Goal: Check status

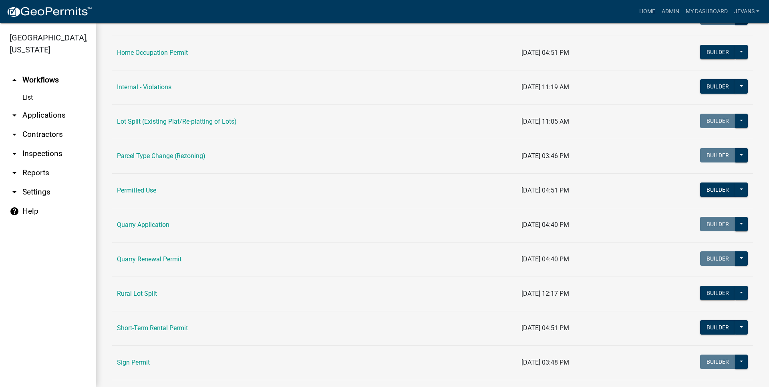
scroll to position [639, 0]
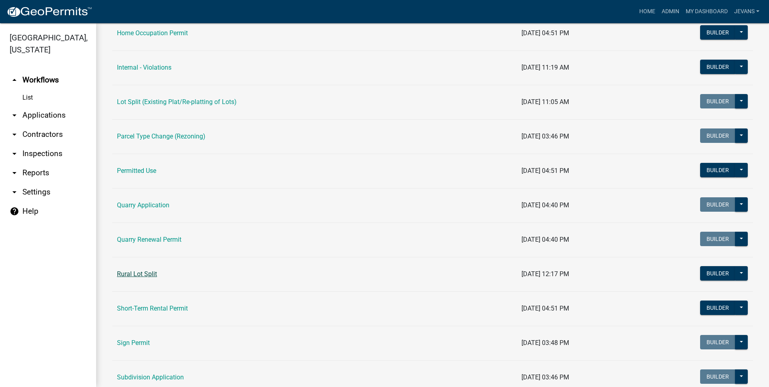
click at [149, 272] on link "Rural Lot Split" at bounding box center [137, 274] width 40 height 8
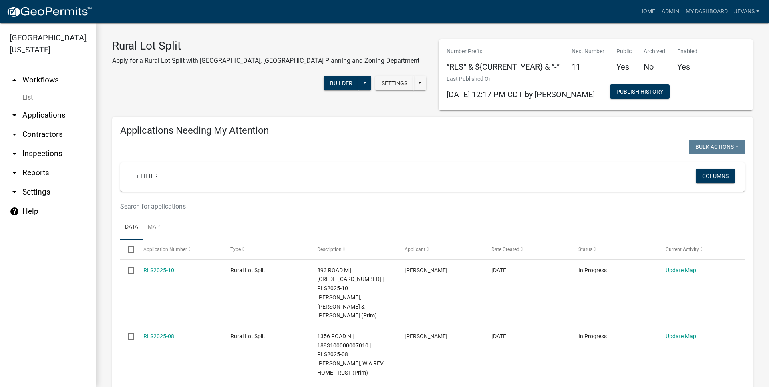
select select "1: 25"
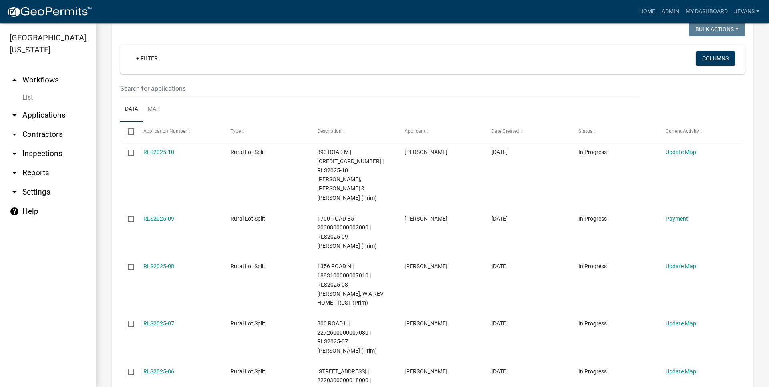
scroll to position [548, 0]
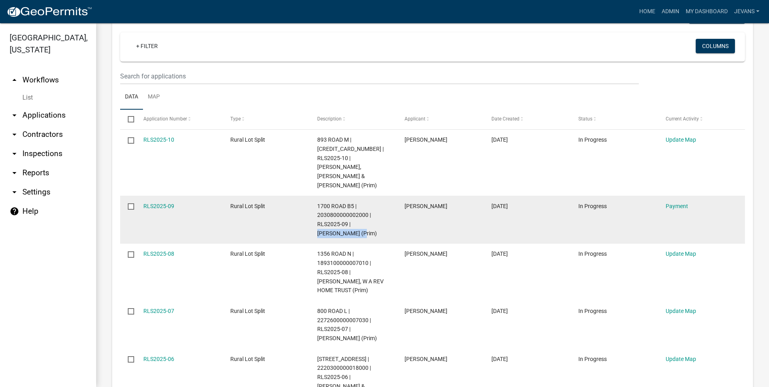
drag, startPoint x: 318, startPoint y: 199, endPoint x: 373, endPoint y: 200, distance: 54.9
click at [373, 203] on span "1700 ROAD B5 | 2030800000002000 | RLS2025-09 | [PERSON_NAME] (Prim)" at bounding box center [347, 220] width 60 height 34
click at [353, 203] on span "1700 ROAD B5 | 2030800000002000 | RLS2025-09 | [PERSON_NAME] (Prim)" at bounding box center [347, 220] width 60 height 34
click at [170, 203] on link "RLS2025-09" at bounding box center [158, 206] width 31 height 6
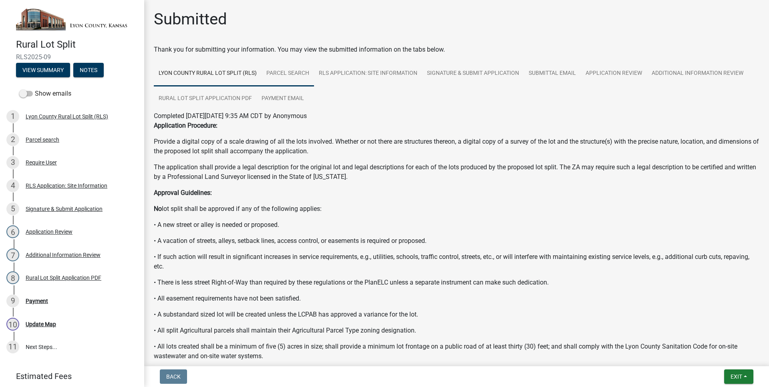
click at [289, 74] on link "Parcel search" at bounding box center [287, 74] width 52 height 26
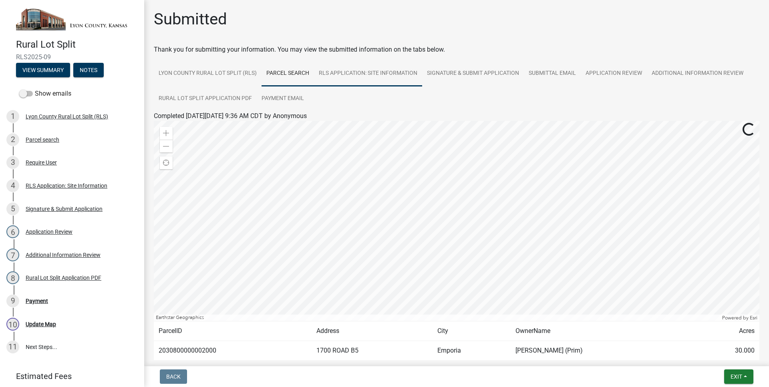
click at [339, 77] on link "RLS Application: Site Information" at bounding box center [368, 74] width 108 height 26
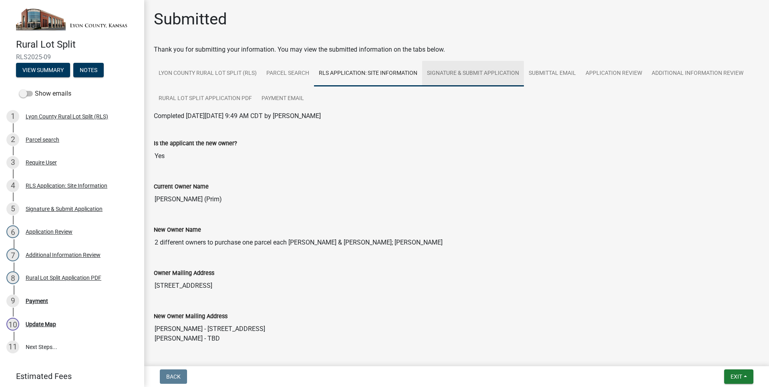
click at [456, 82] on link "Signature & Submit Application" at bounding box center [473, 74] width 102 height 26
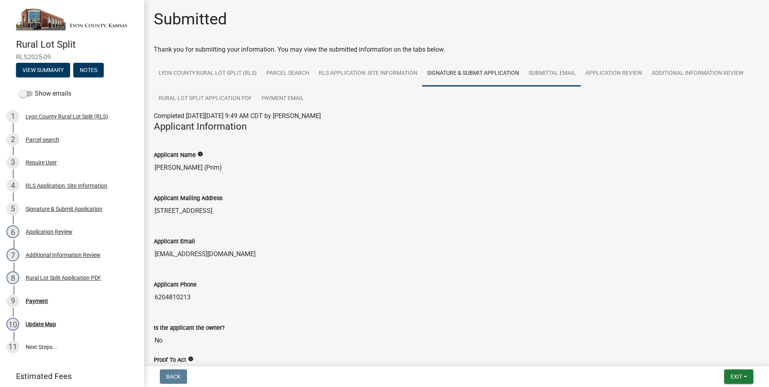
click at [550, 67] on link "Submittal Email" at bounding box center [552, 74] width 57 height 26
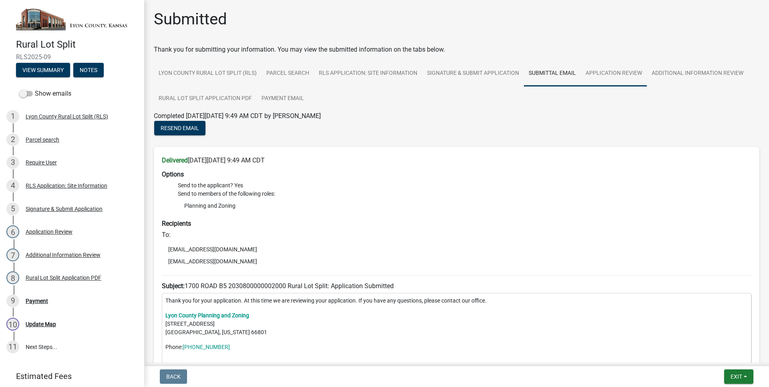
click at [639, 75] on link "Application Review" at bounding box center [614, 74] width 66 height 26
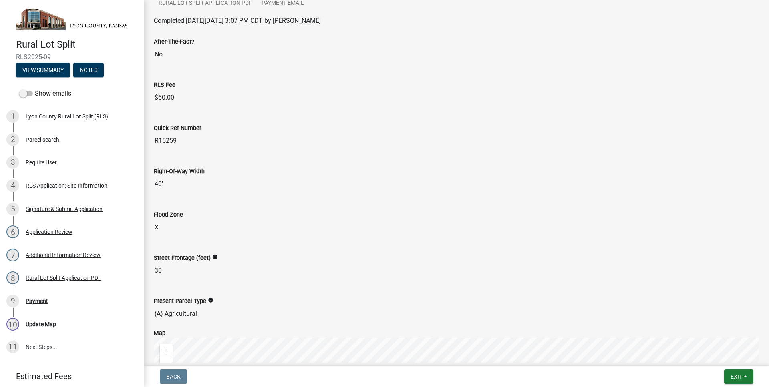
scroll to position [41, 0]
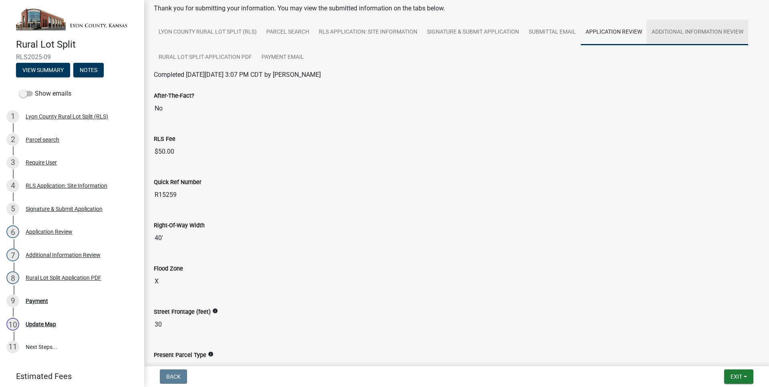
click at [740, 30] on link "Additional Information Review" at bounding box center [697, 33] width 101 height 26
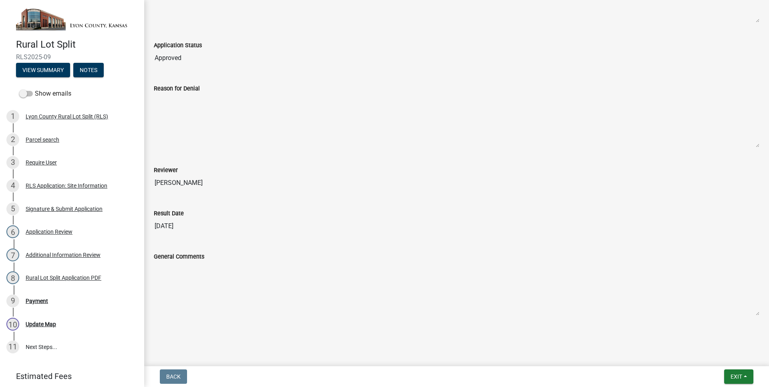
scroll to position [0, 0]
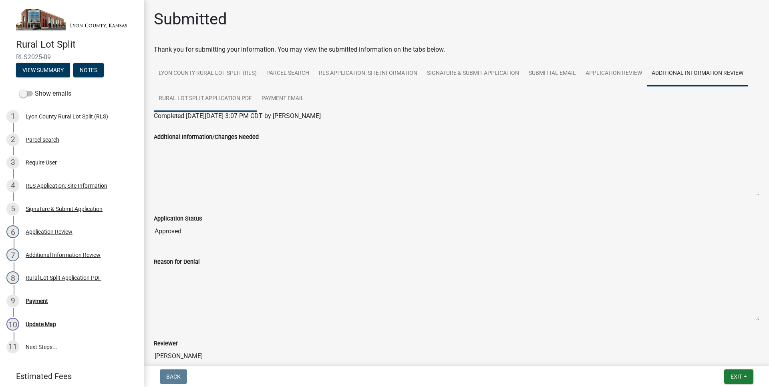
click at [216, 103] on link "Rural Lot Split Application PDF" at bounding box center [205, 99] width 103 height 26
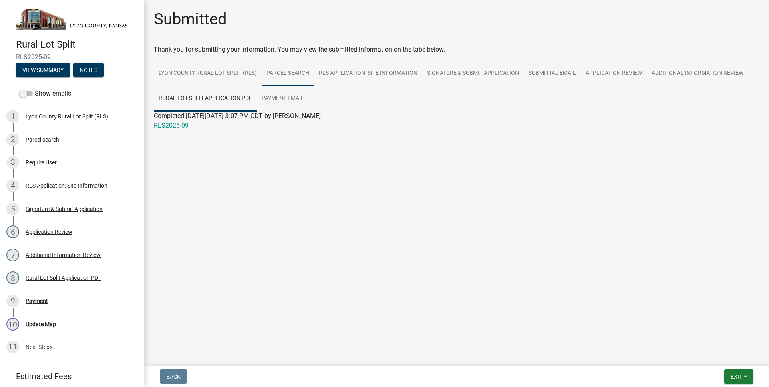
click at [282, 68] on link "Parcel search" at bounding box center [287, 74] width 52 height 26
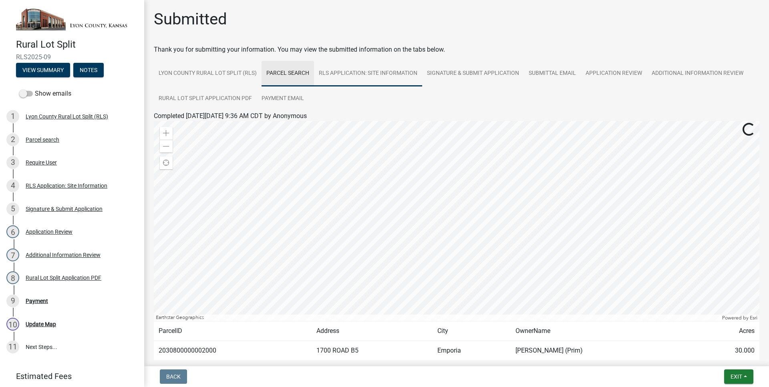
click at [350, 73] on link "RLS Application: Site Information" at bounding box center [368, 74] width 108 height 26
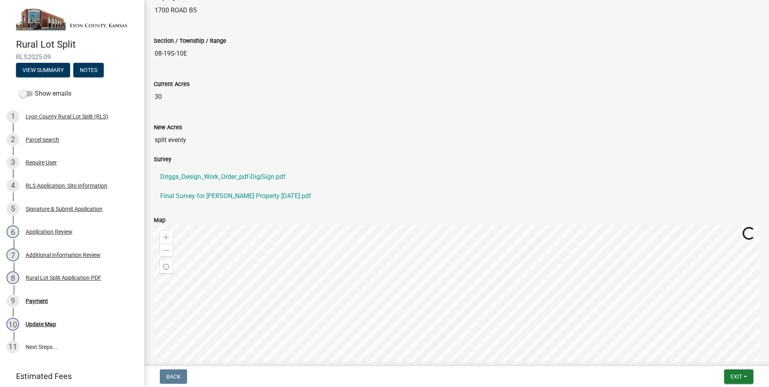
scroll to position [457, 0]
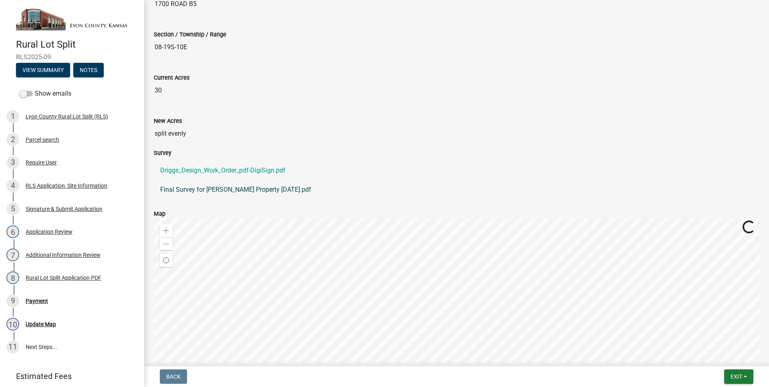
click at [252, 192] on link "Final Survey for [PERSON_NAME] Property [DATE].pdf" at bounding box center [456, 189] width 605 height 19
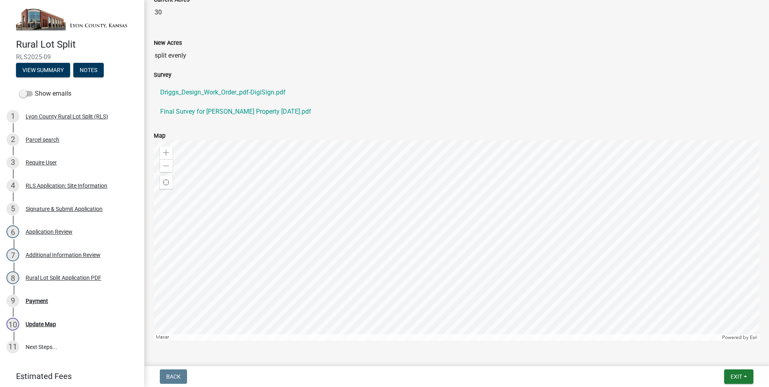
scroll to position [559, 0]
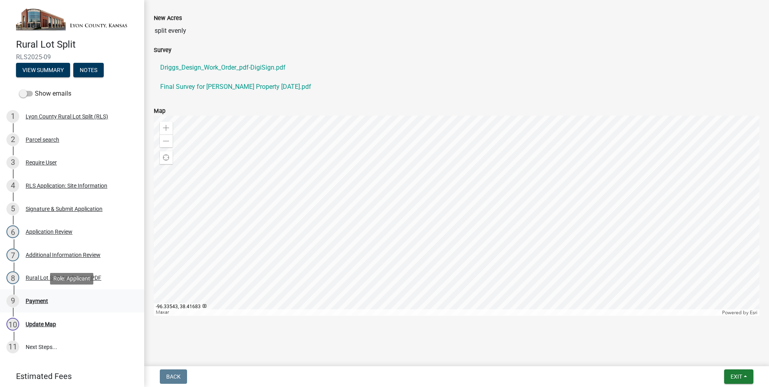
click at [44, 298] on div "Payment" at bounding box center [37, 301] width 22 height 6
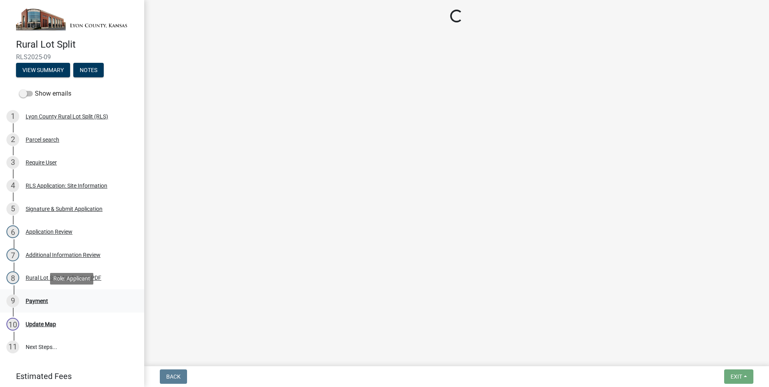
select select "3: 3"
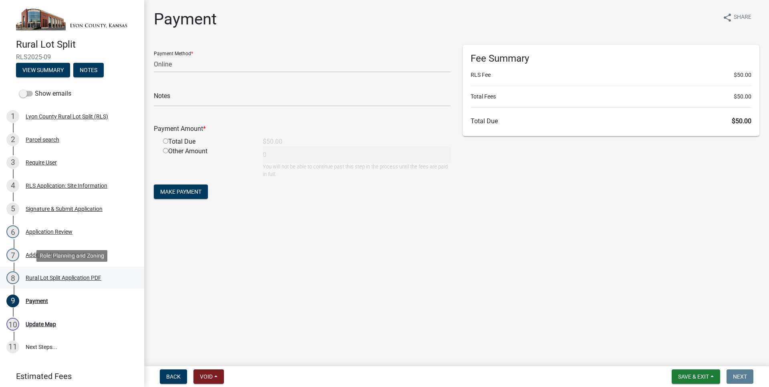
click at [44, 275] on div "Rural Lot Split Application PDF" at bounding box center [64, 278] width 76 height 6
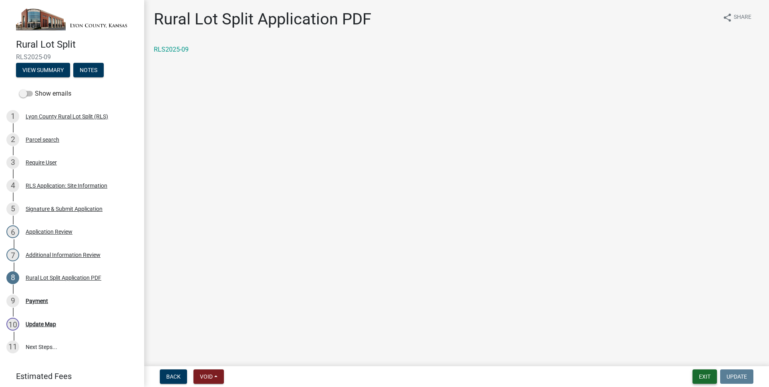
click at [711, 376] on button "Exit" at bounding box center [704, 377] width 24 height 14
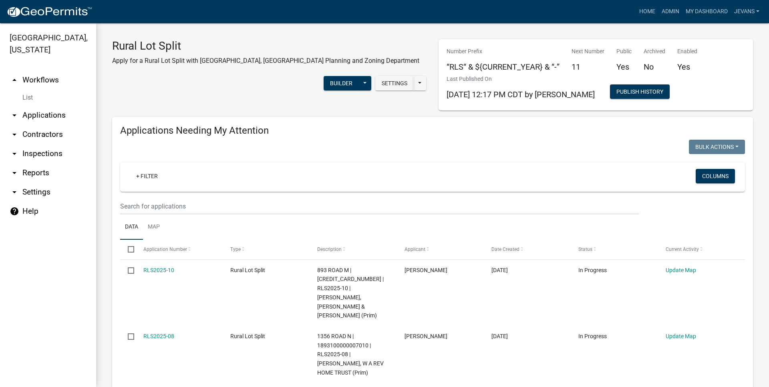
select select "1: 25"
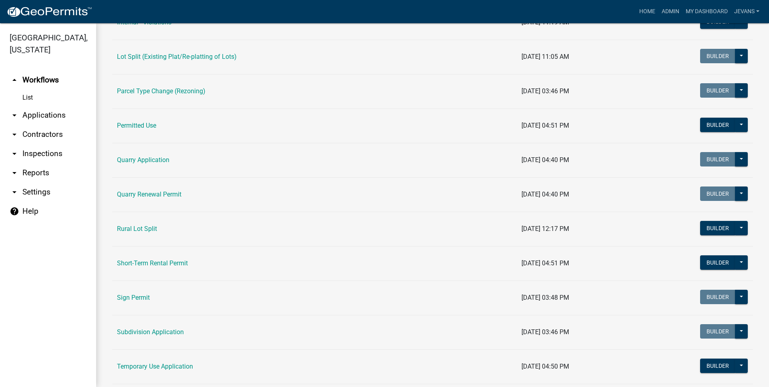
scroll to position [730, 0]
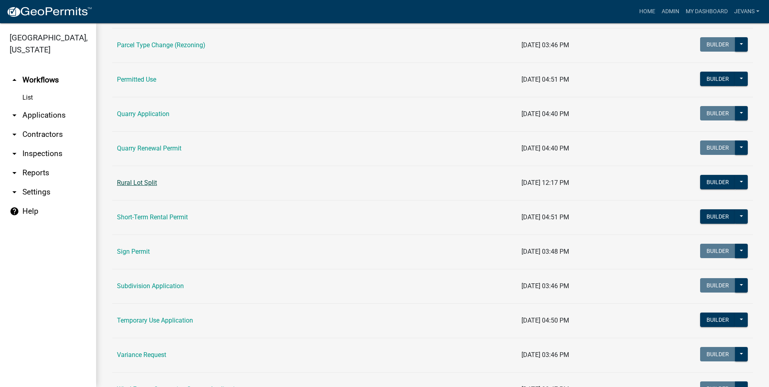
click at [143, 182] on link "Rural Lot Split" at bounding box center [137, 183] width 40 height 8
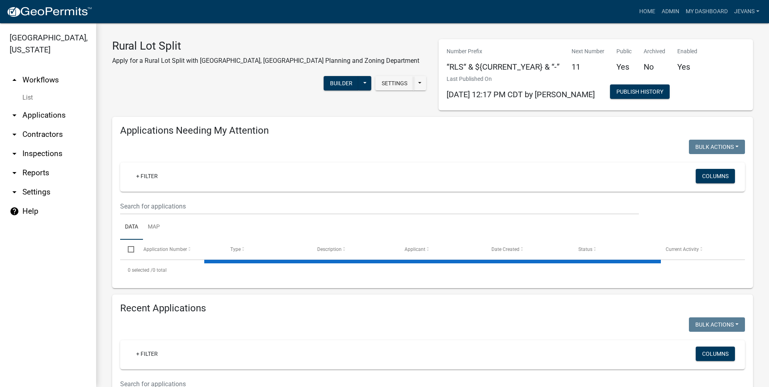
select select "1: 25"
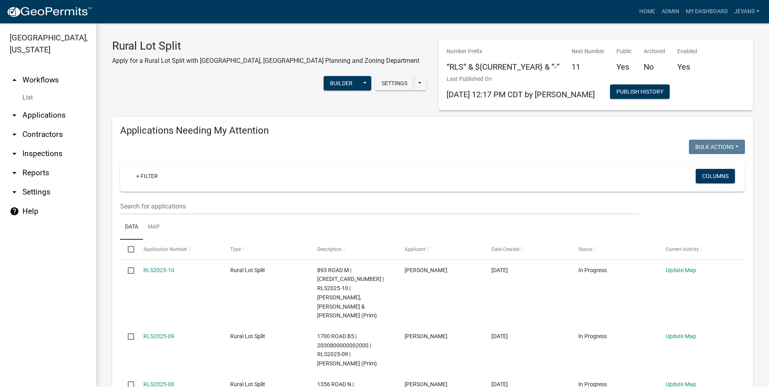
click at [191, 127] on h4 "Applications Needing My Attention" at bounding box center [432, 131] width 625 height 12
click at [196, 121] on div "Applications Needing My Attention Bulk Actions Void Expire Lock Withdraw + Filt…" at bounding box center [432, 346] width 641 height 459
